Goal: Information Seeking & Learning: Learn about a topic

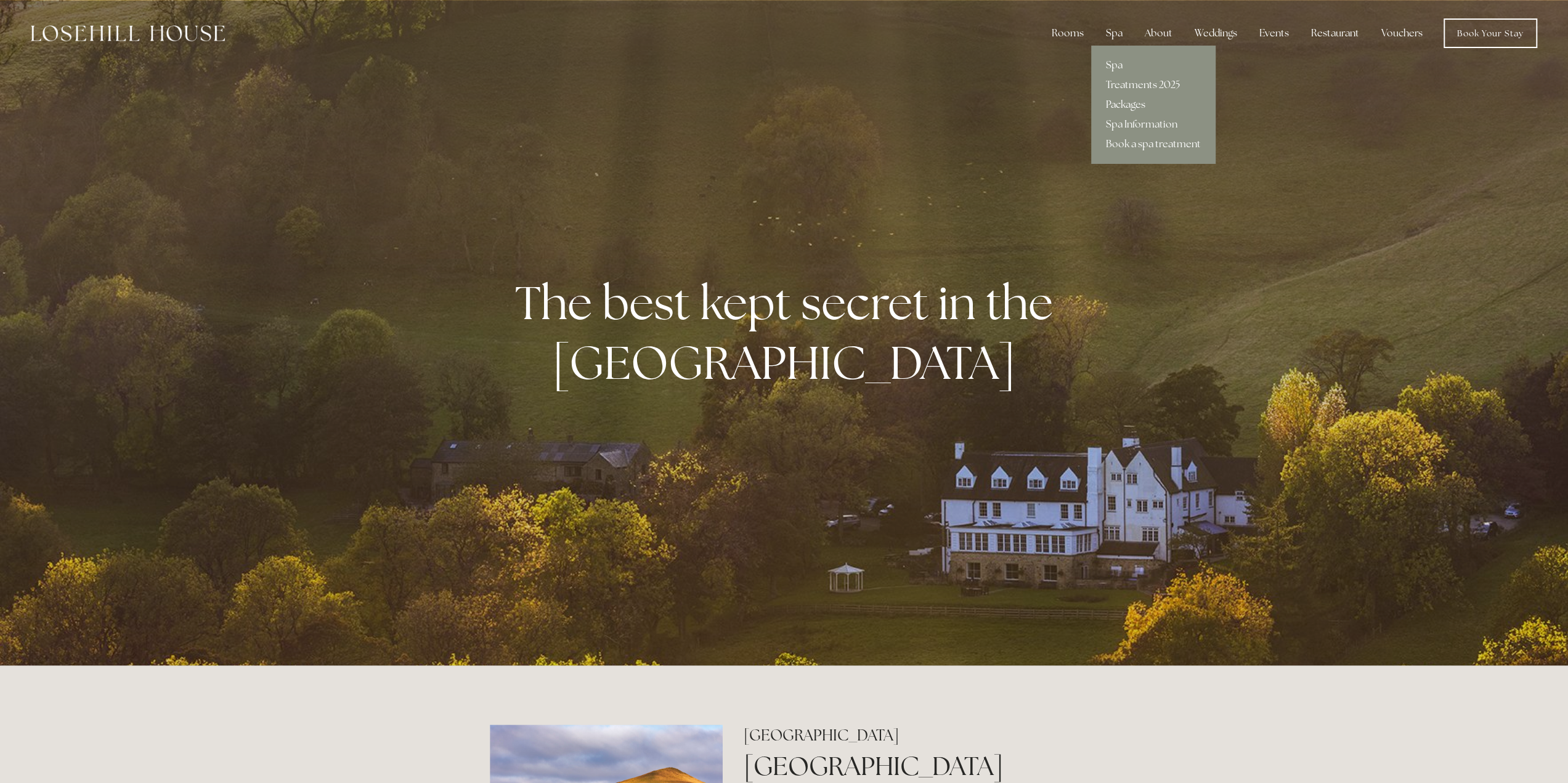
click at [1128, 109] on link "Packages" at bounding box center [1153, 104] width 124 height 19
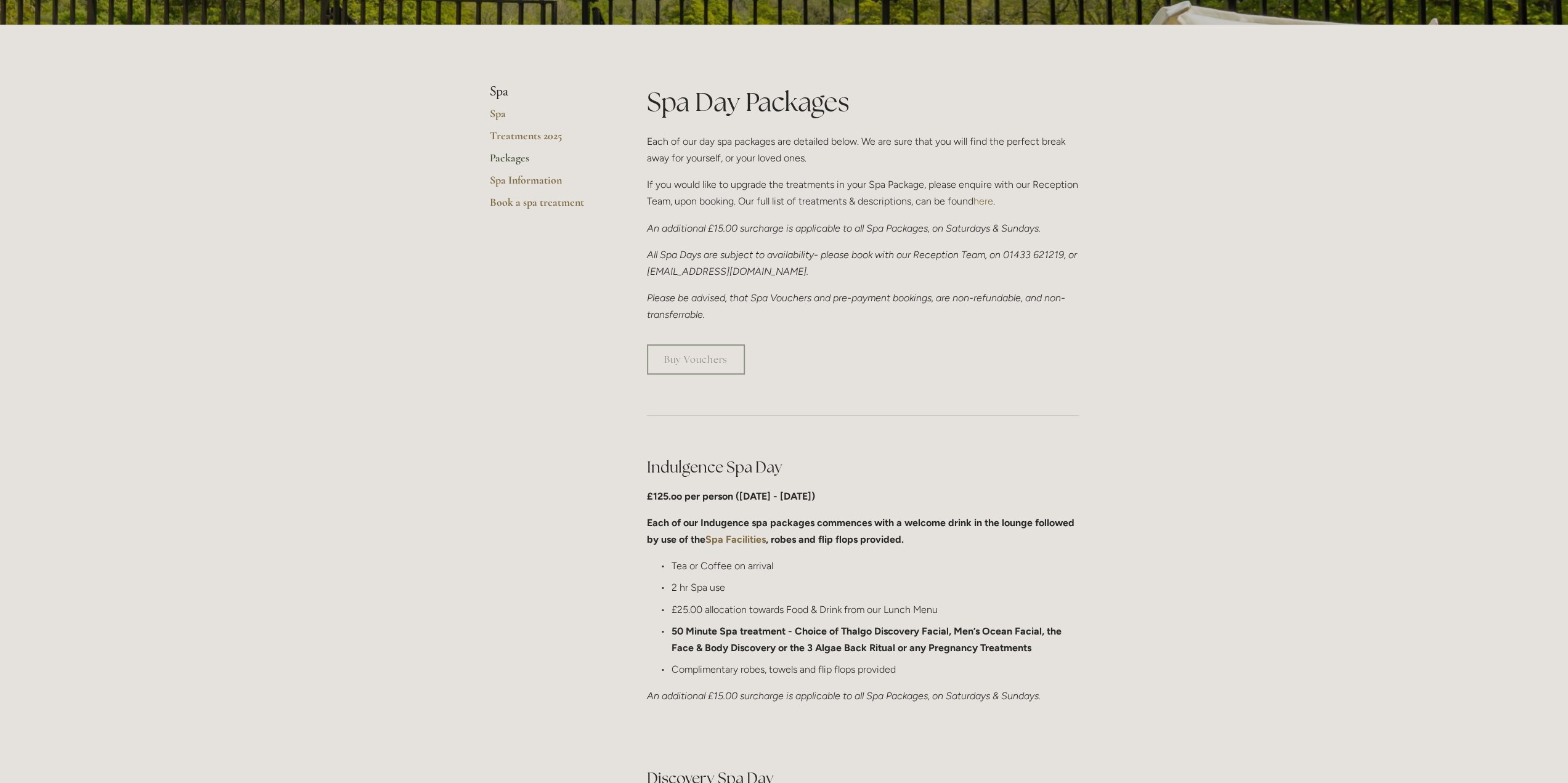
scroll to position [247, 0]
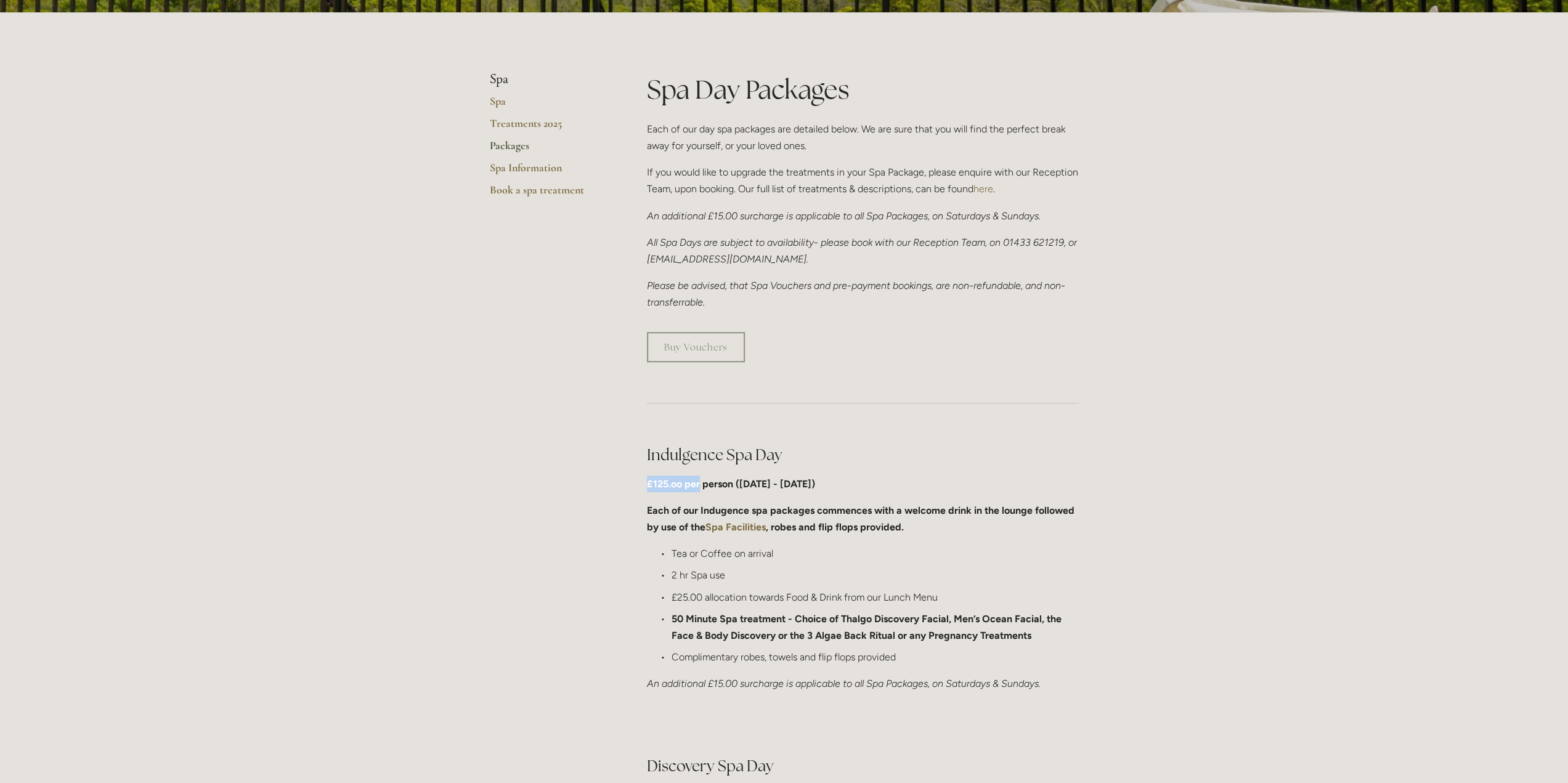
click at [698, 491] on div "Indulgence Spa Day £125.oo per person (Monday - Friday) Each of our Indugence s…" at bounding box center [863, 569] width 453 height 269
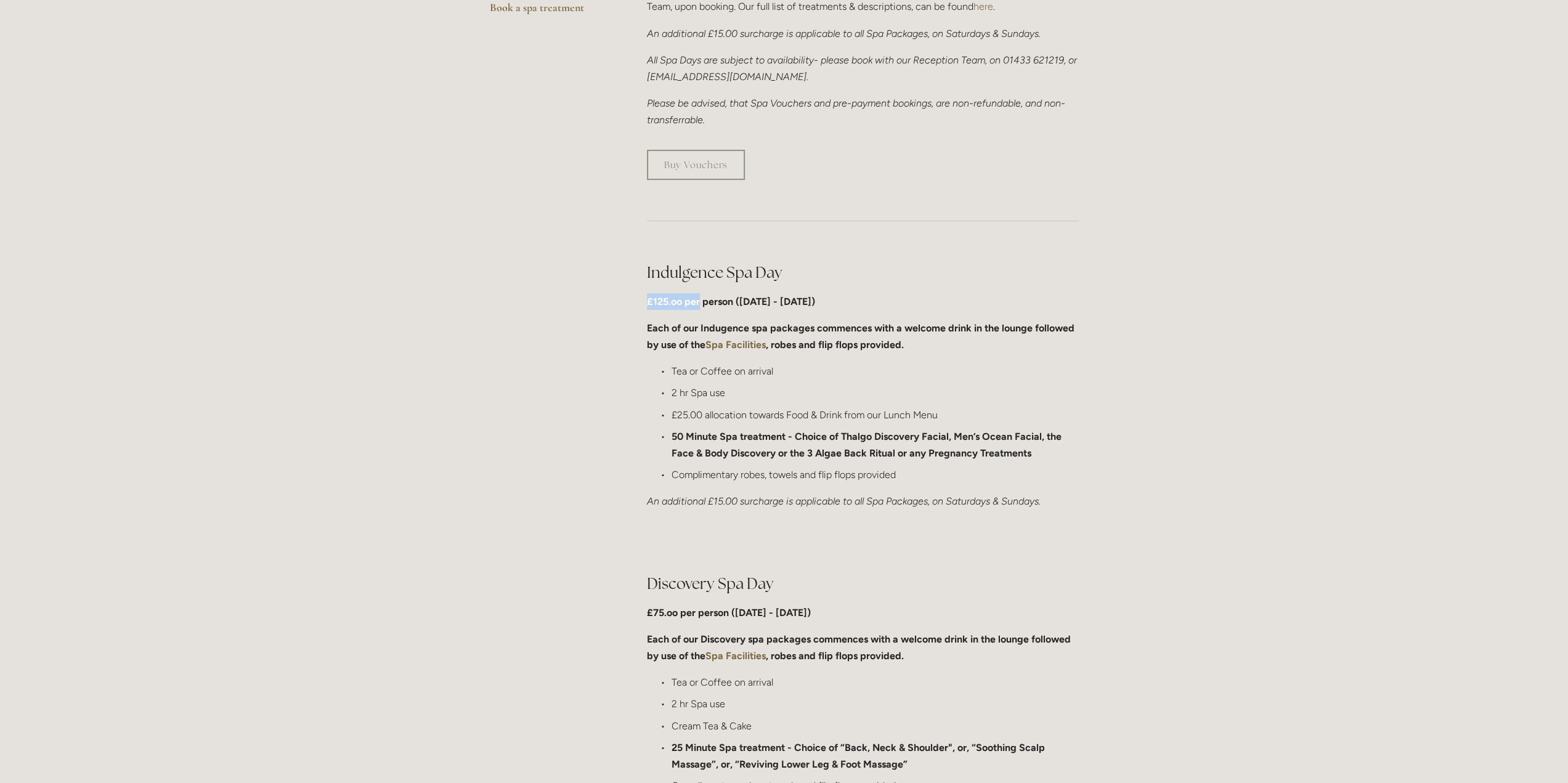
scroll to position [431, 0]
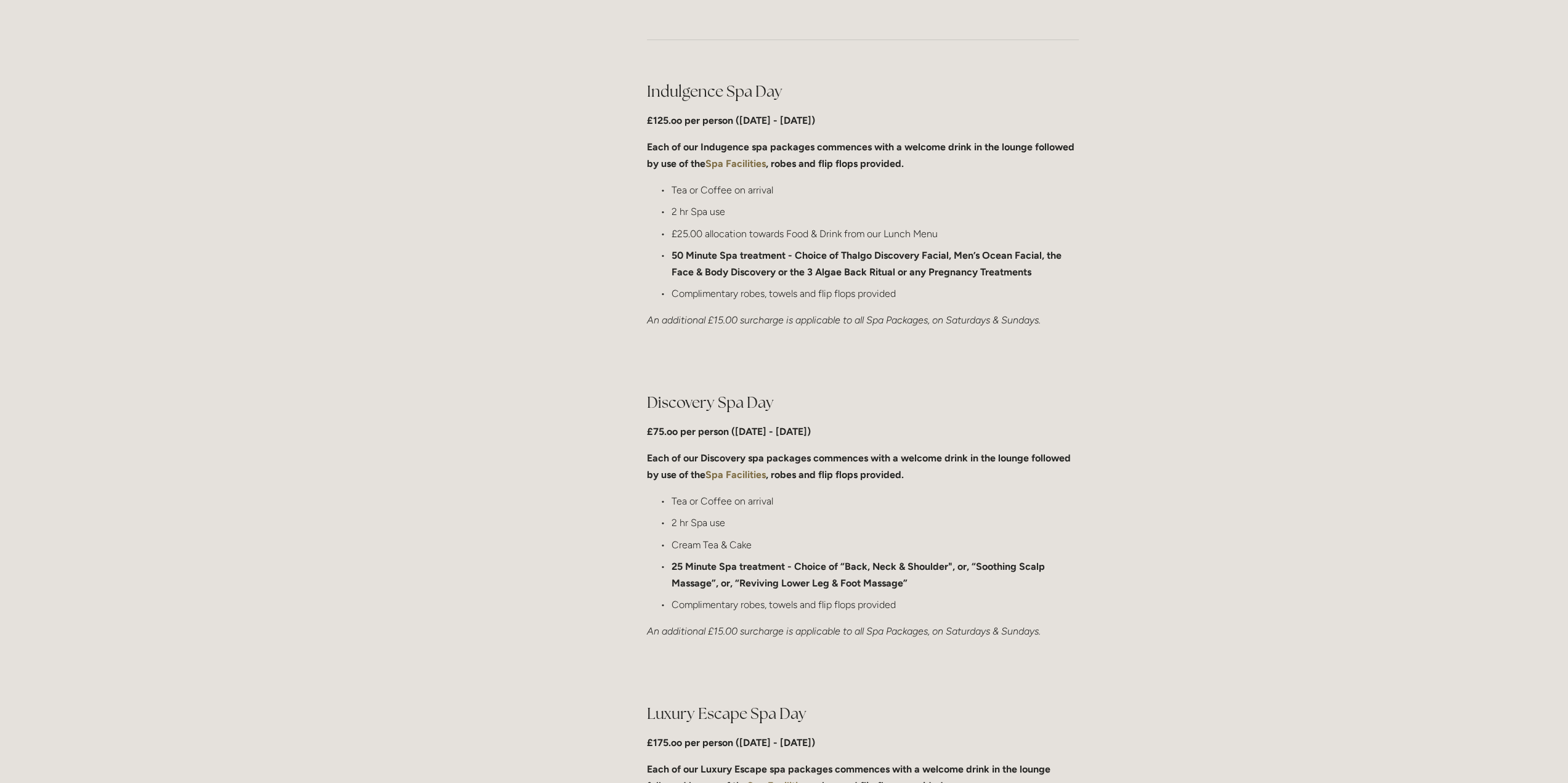
scroll to position [616, 0]
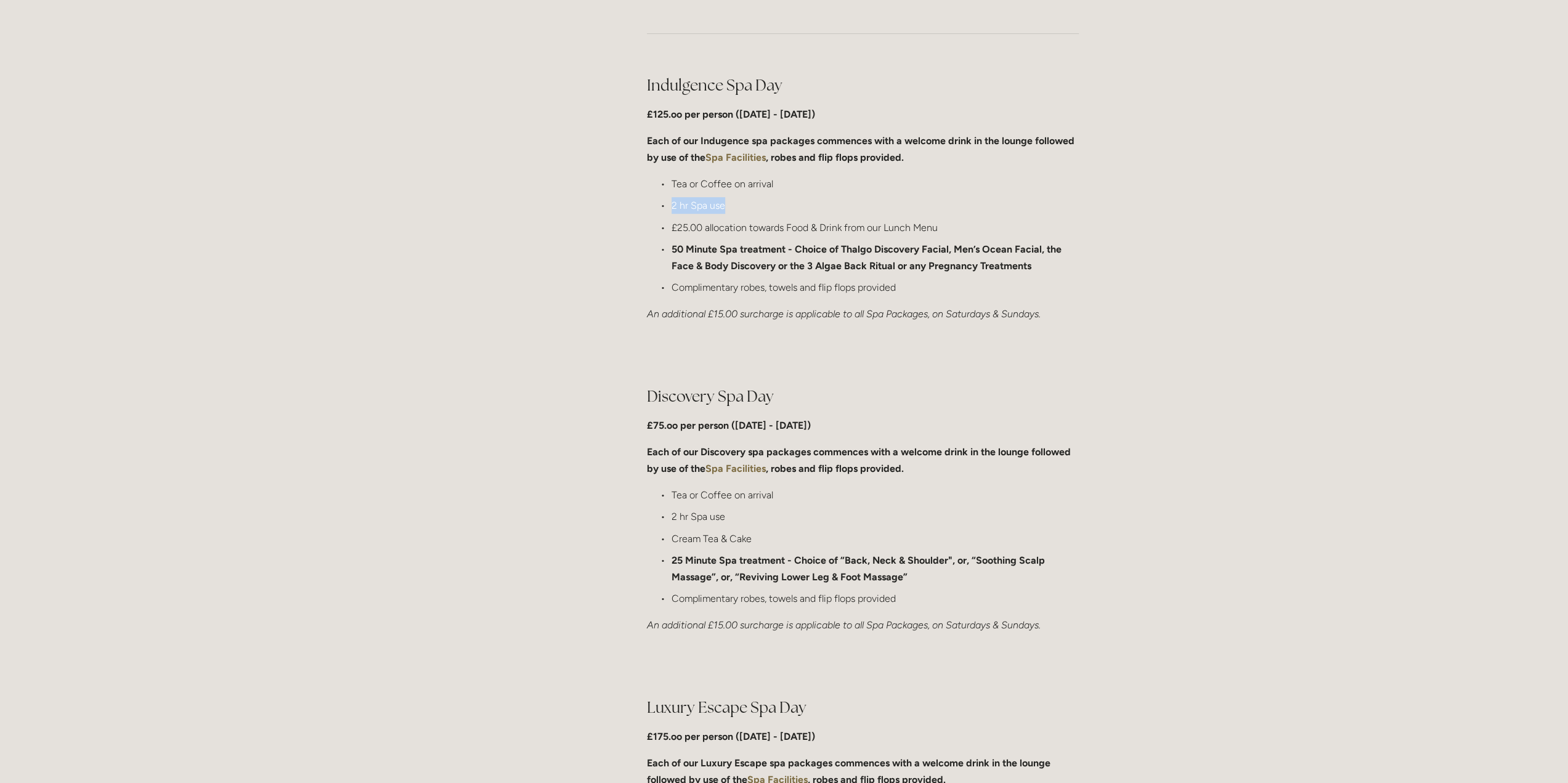
drag, startPoint x: 673, startPoint y: 207, endPoint x: 731, endPoint y: 202, distance: 58.2
click at [731, 202] on p "2 hr Spa use" at bounding box center [875, 205] width 407 height 17
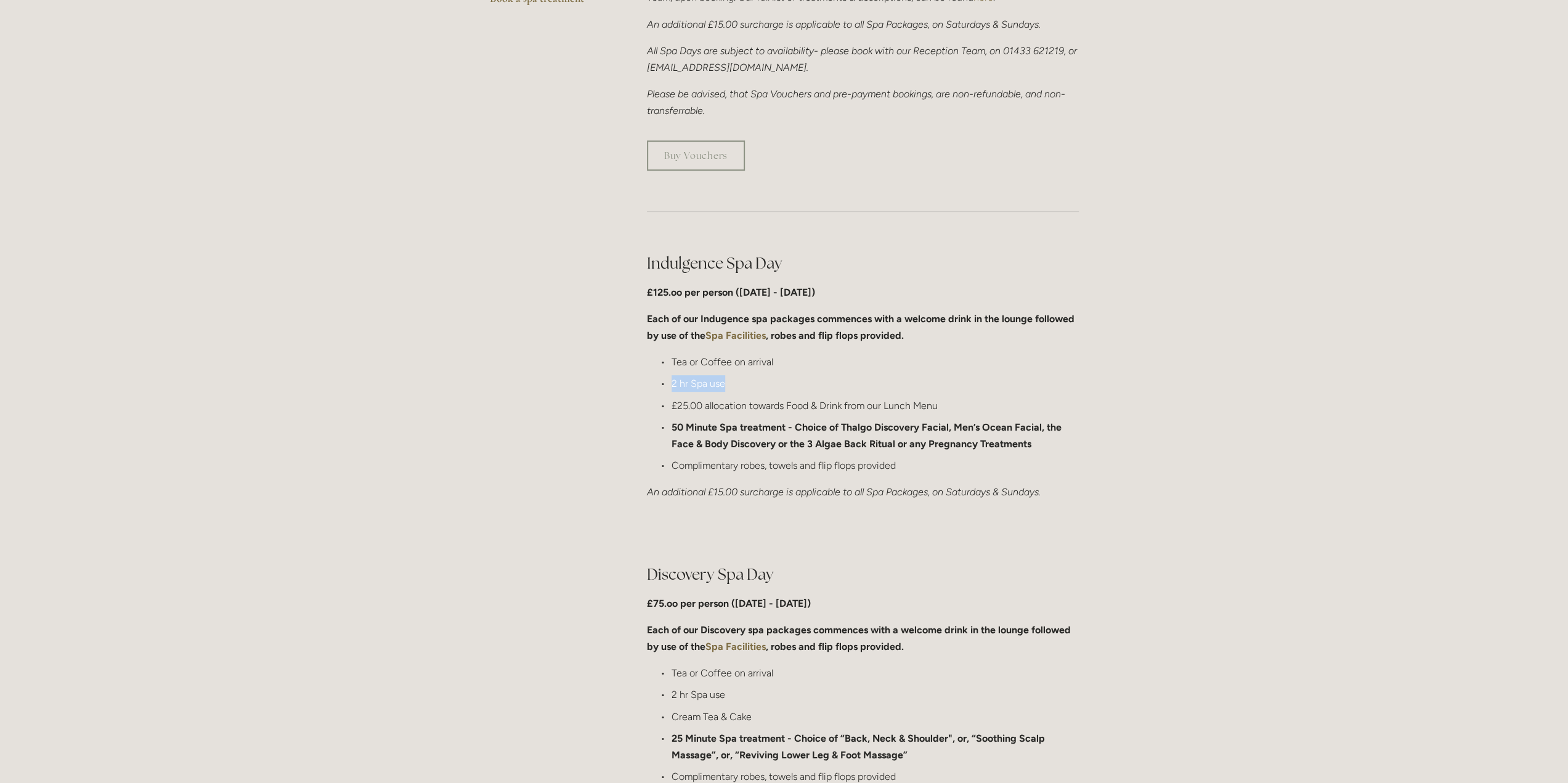
scroll to position [431, 0]
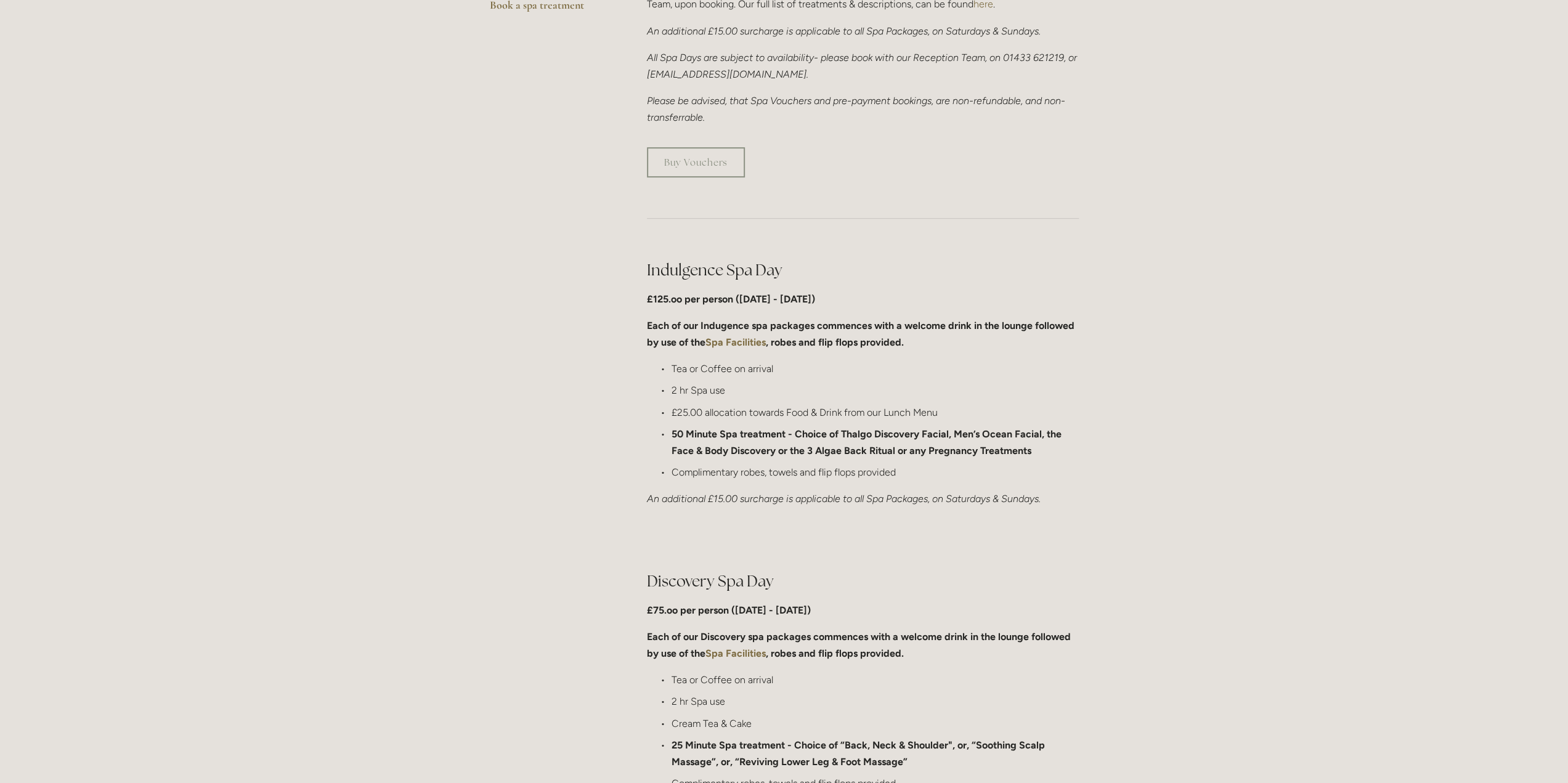
drag, startPoint x: 538, startPoint y: 381, endPoint x: 551, endPoint y: 384, distance: 13.3
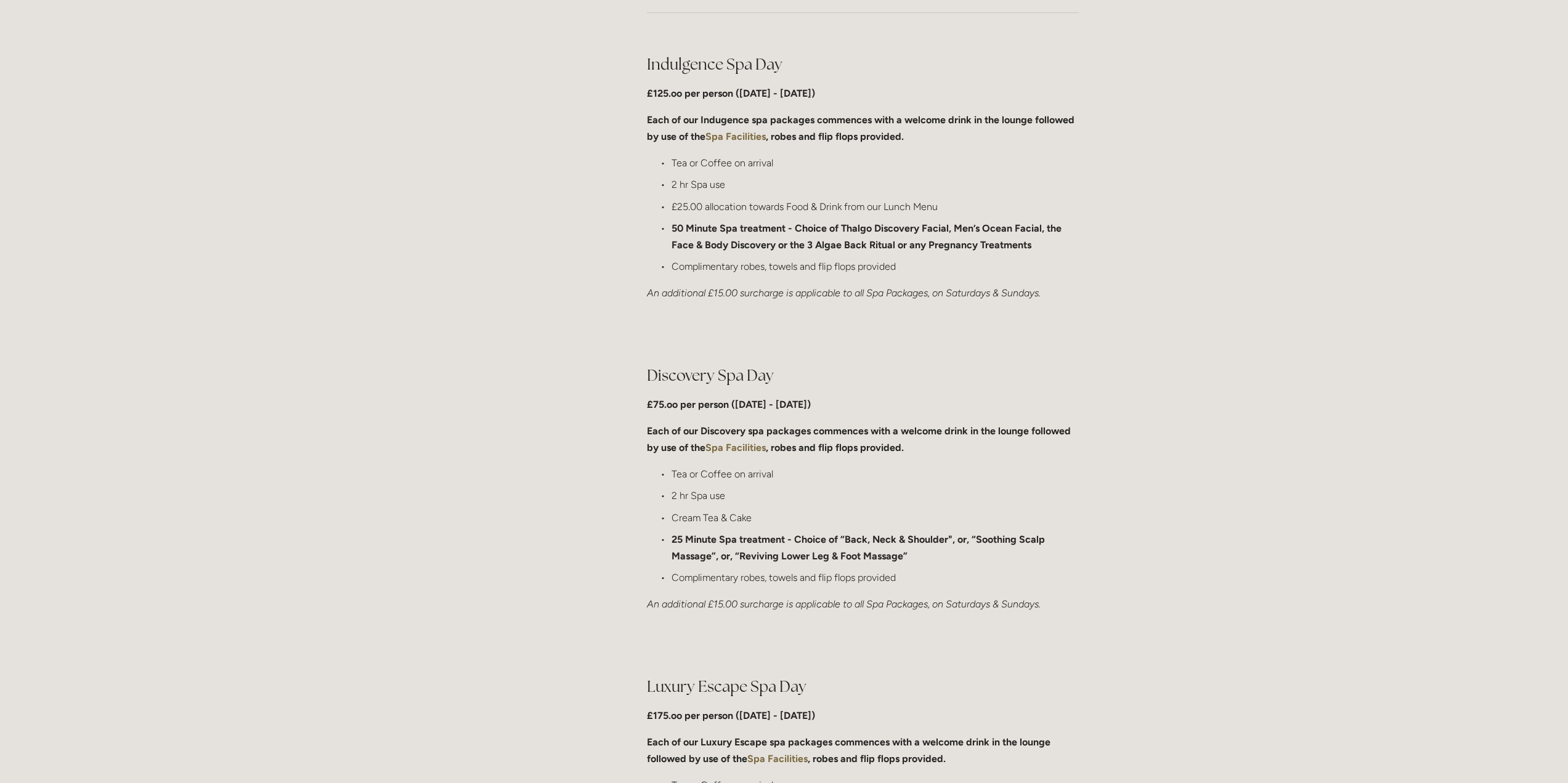
scroll to position [678, 0]
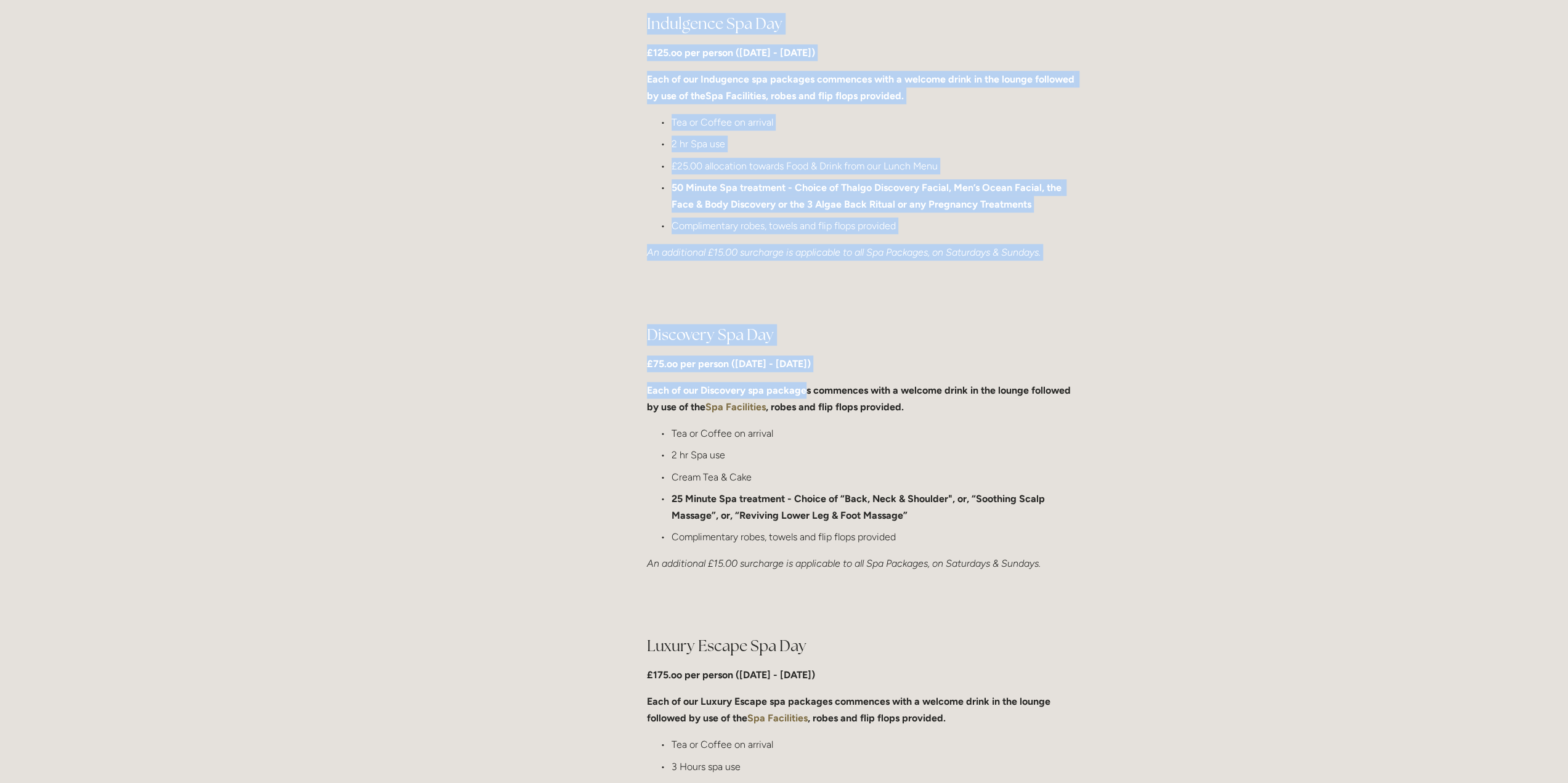
drag, startPoint x: 627, startPoint y: 358, endPoint x: 819, endPoint y: 371, distance: 192.4
click at [904, 350] on div "Discovery Spa Day £75.oo per person (Monday - Friday) Each of our Discovery spa…" at bounding box center [863, 448] width 432 height 248
click at [737, 330] on h2 "Discovery Spa Day" at bounding box center [863, 335] width 432 height 22
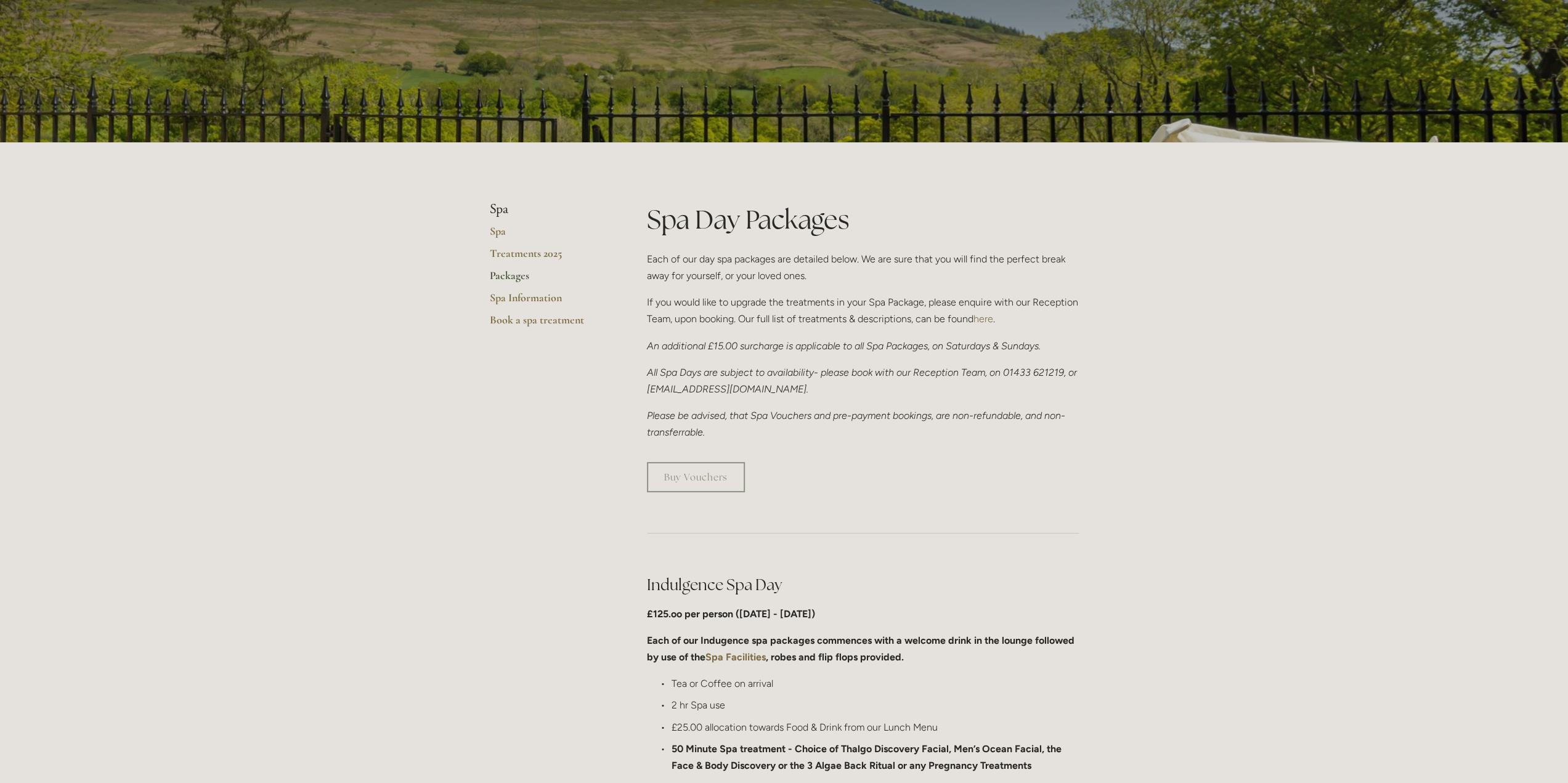
scroll to position [0, 0]
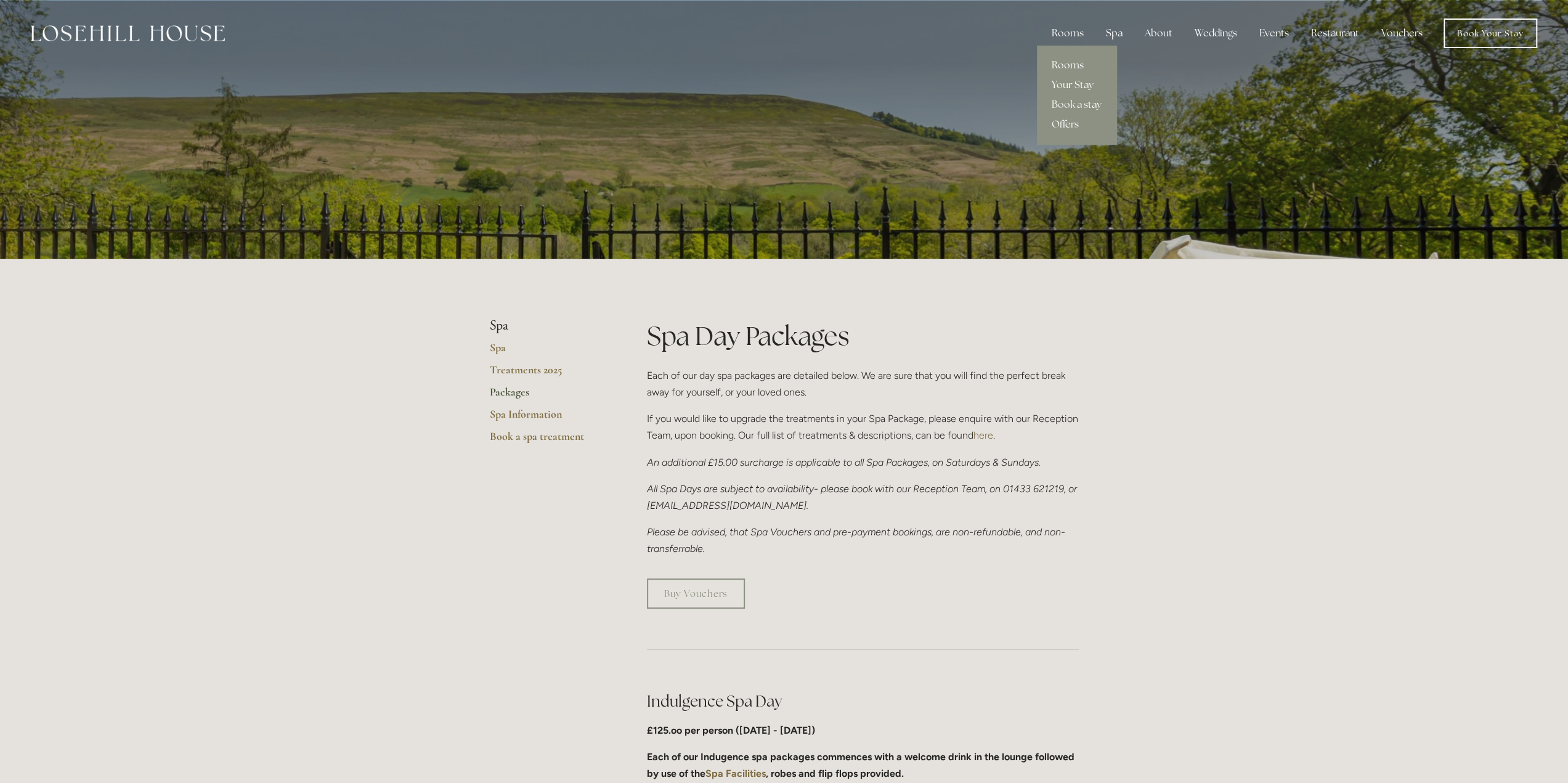
click at [1074, 62] on link "Rooms" at bounding box center [1077, 65] width 79 height 19
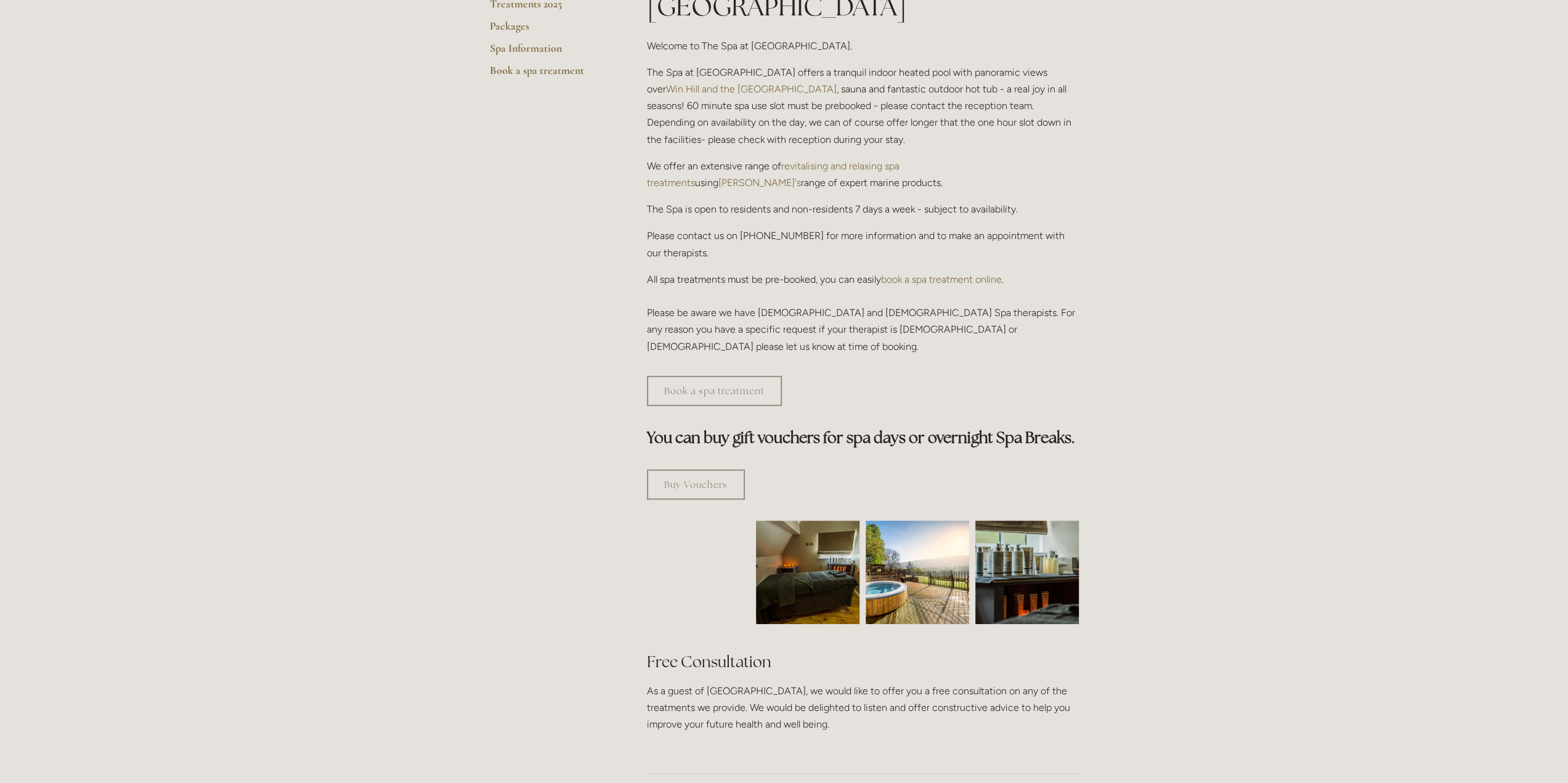
scroll to position [370, 0]
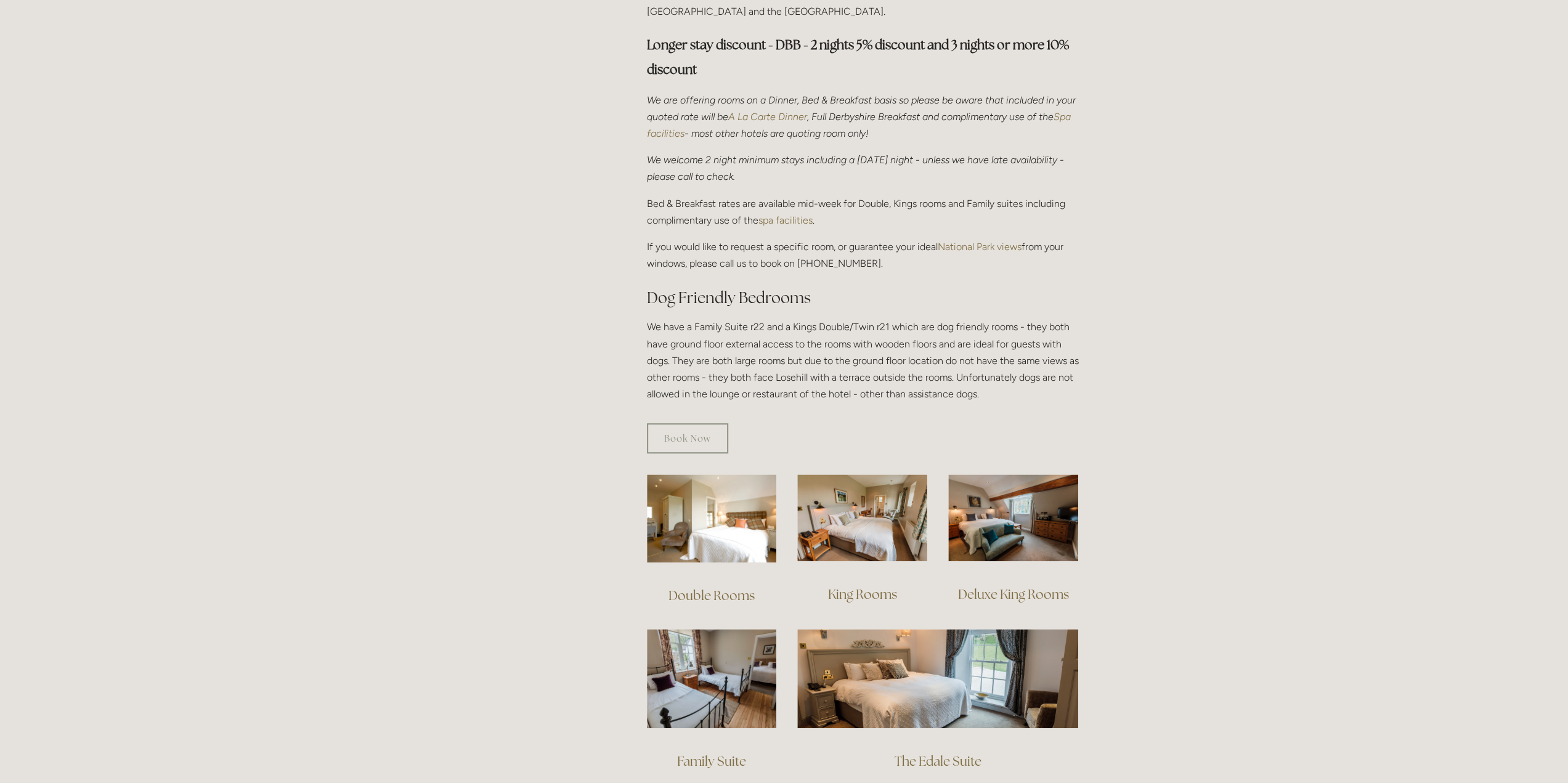
scroll to position [678, 0]
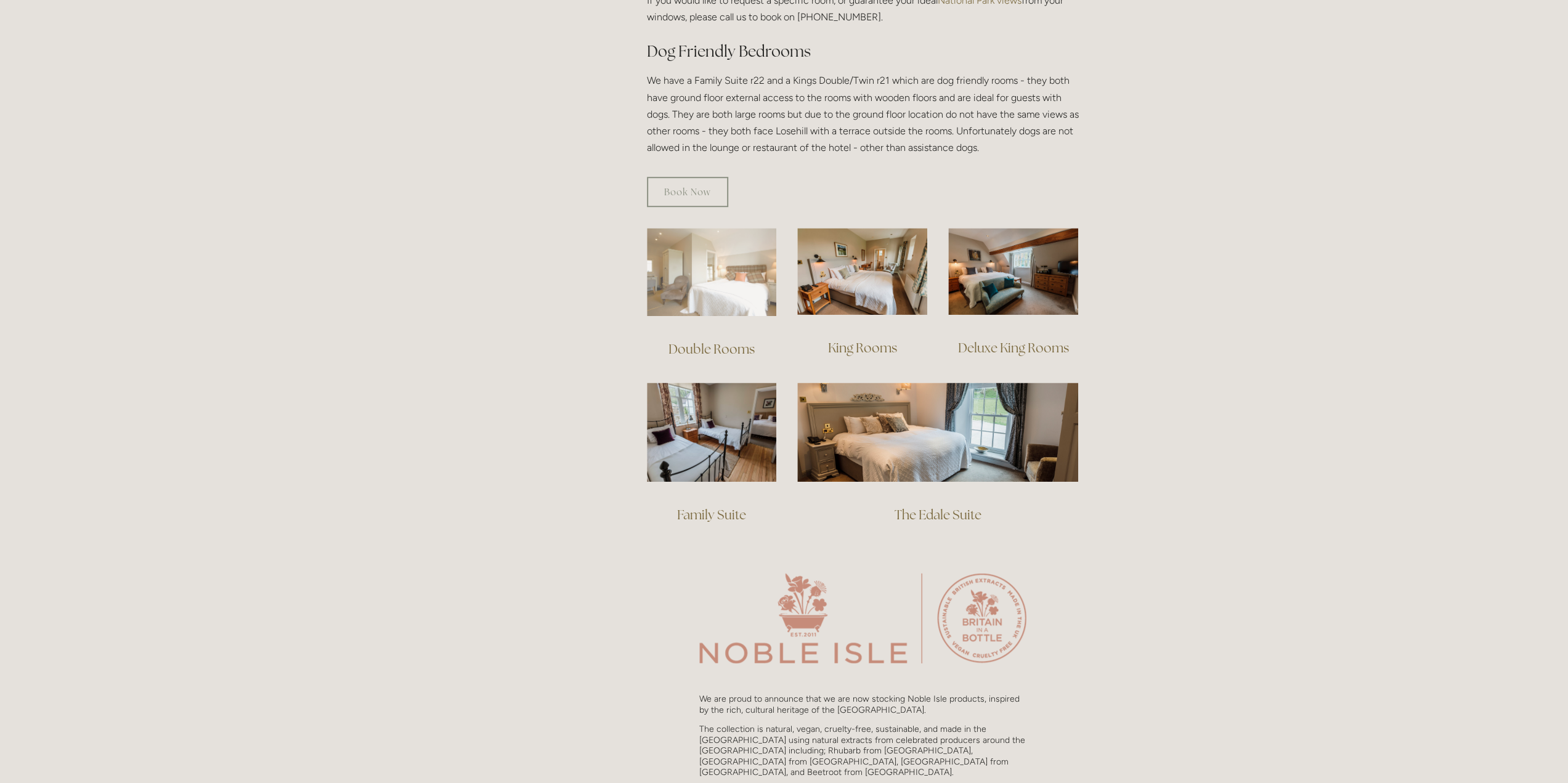
click at [701, 243] on img at bounding box center [712, 272] width 130 height 88
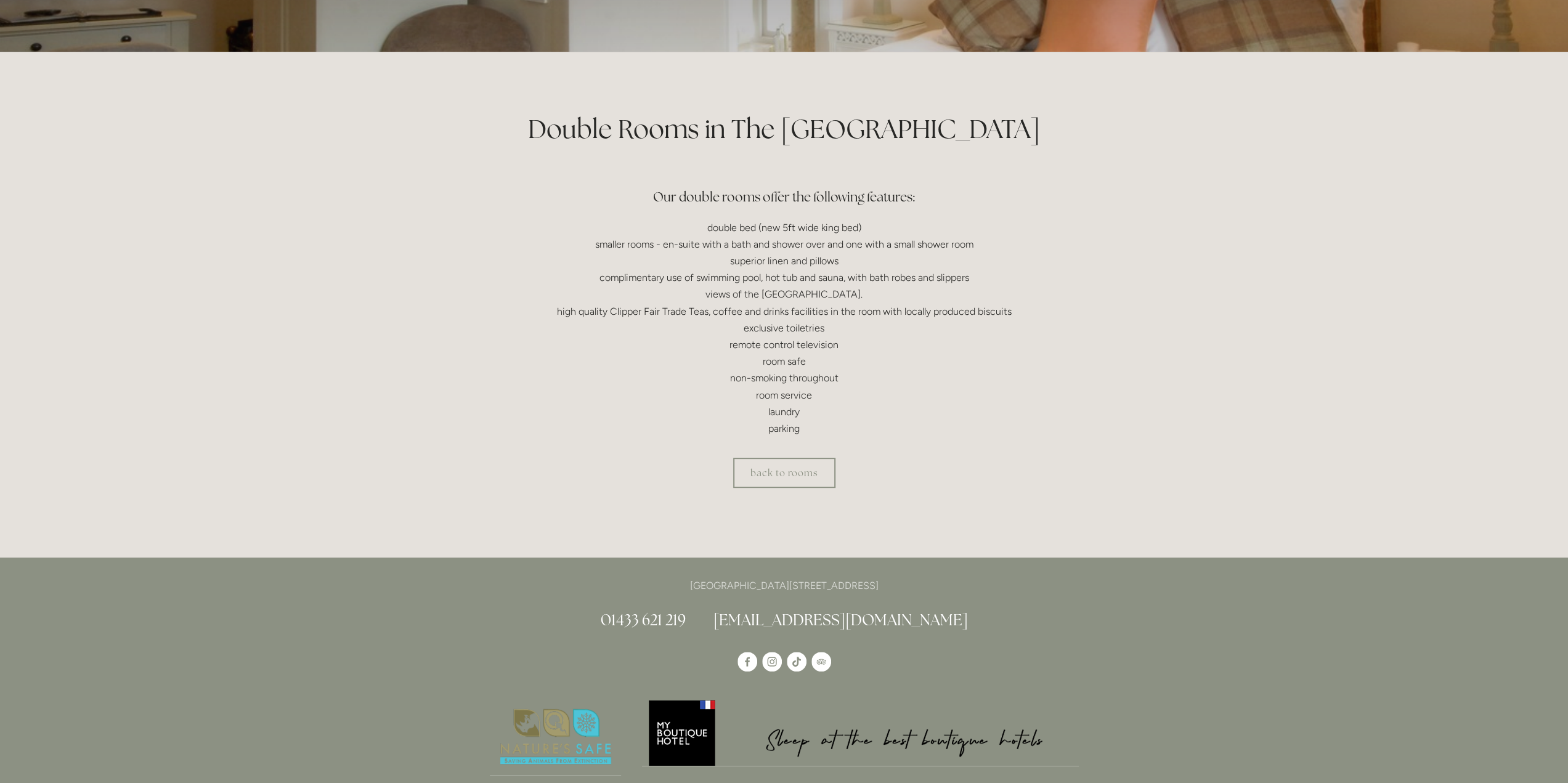
scroll to position [185, 0]
